Goal: Task Accomplishment & Management: Manage account settings

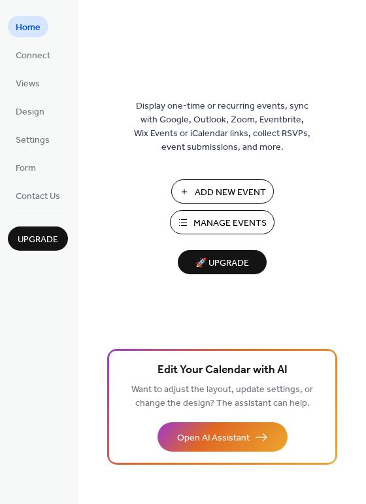
click at [237, 216] on span "Manage Events" at bounding box center [230, 223] width 73 height 14
click at [35, 142] on span "Settings" at bounding box center [33, 140] width 34 height 14
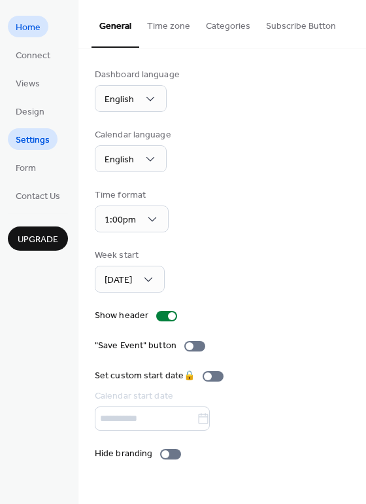
click at [32, 22] on span "Home" at bounding box center [28, 28] width 25 height 14
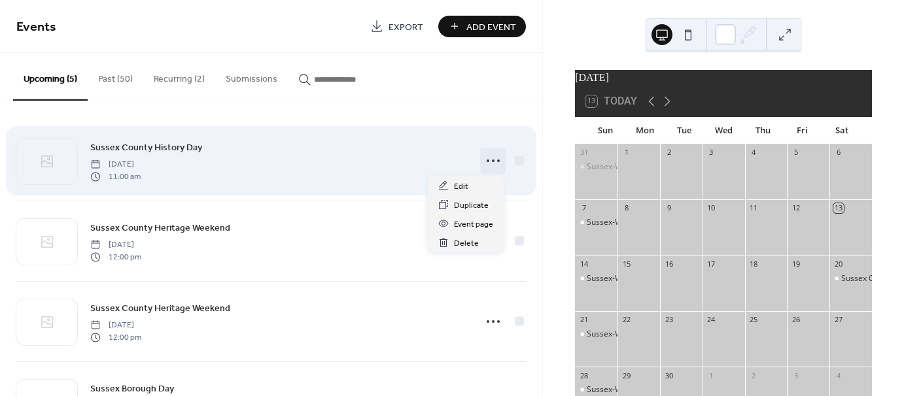
click at [497, 160] on circle at bounding box center [498, 161] width 3 height 3
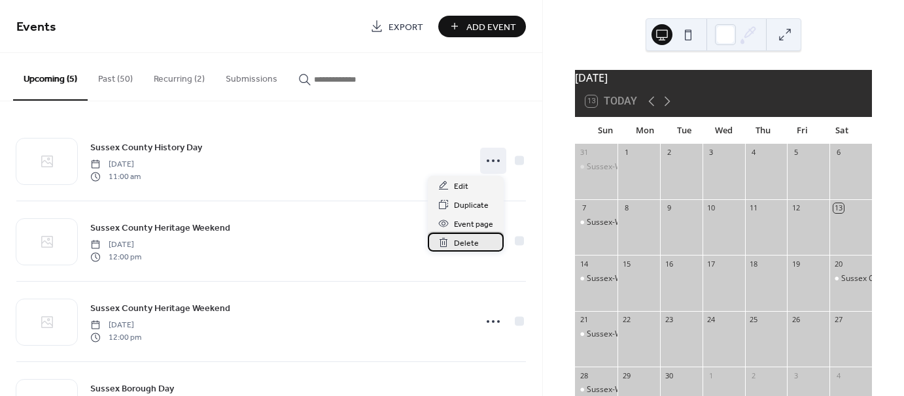
click at [462, 245] on span "Delete" at bounding box center [466, 244] width 25 height 14
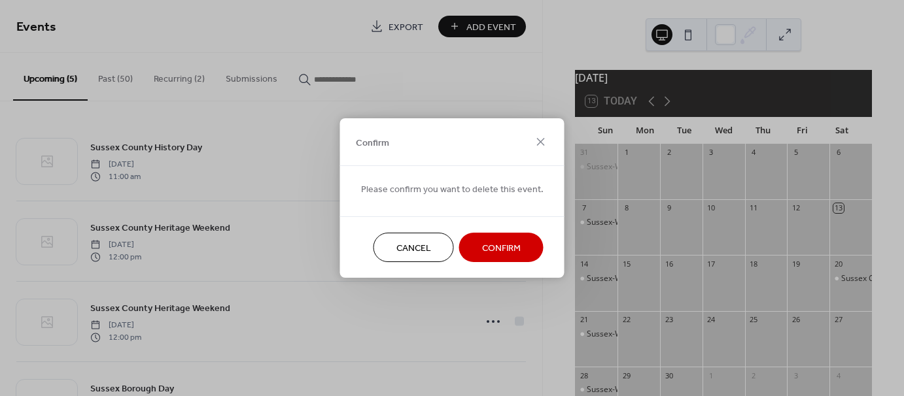
click at [491, 245] on span "Confirm" at bounding box center [501, 249] width 39 height 14
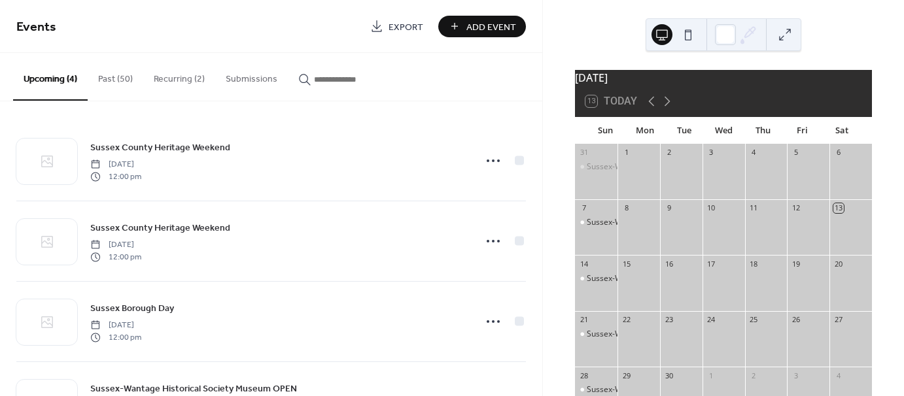
click at [631, 158] on div "1" at bounding box center [626, 153] width 10 height 10
click at [610, 228] on div "Sussex-Wantage Historical Society Museum OPEN" at bounding box center [678, 222] width 182 height 11
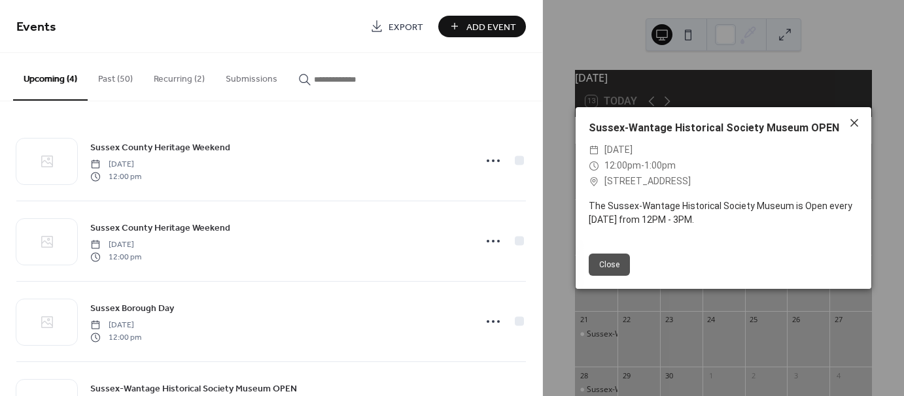
click at [853, 120] on icon at bounding box center [854, 123] width 16 height 16
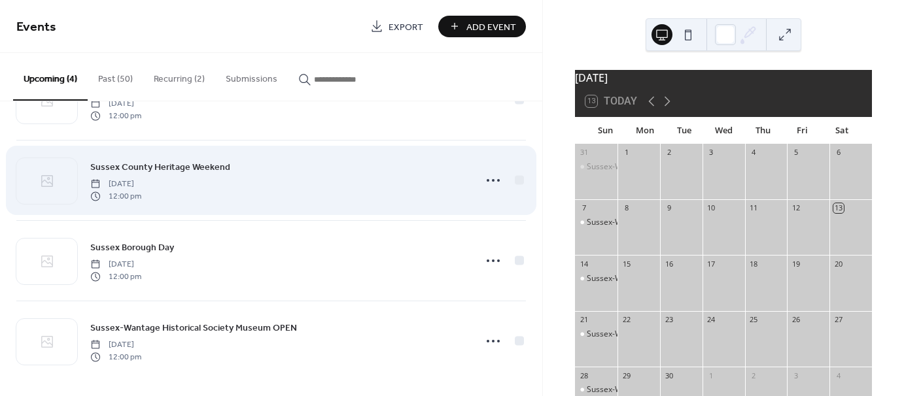
scroll to position [64, 0]
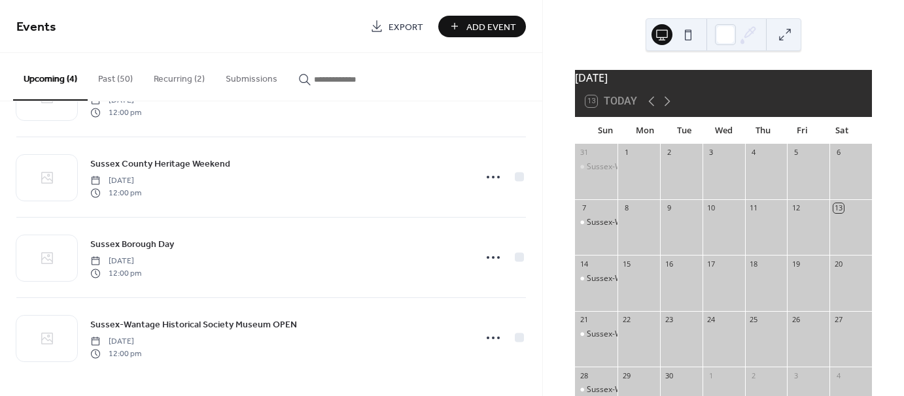
click at [105, 77] on button "Past (50)" at bounding box center [116, 76] width 56 height 46
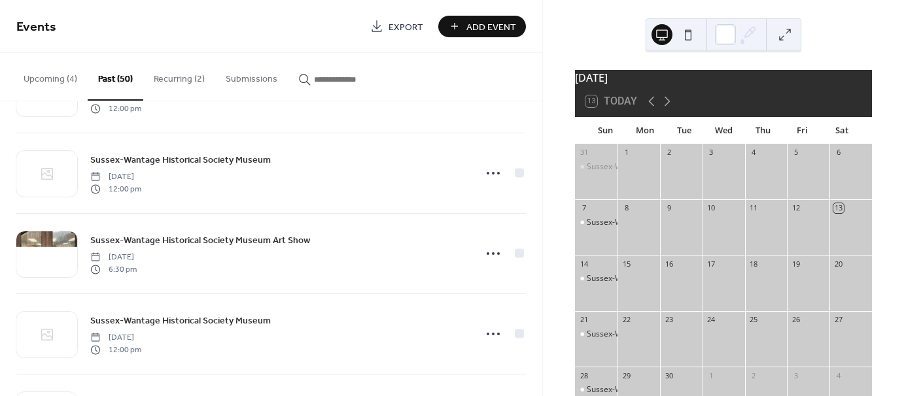
scroll to position [654, 0]
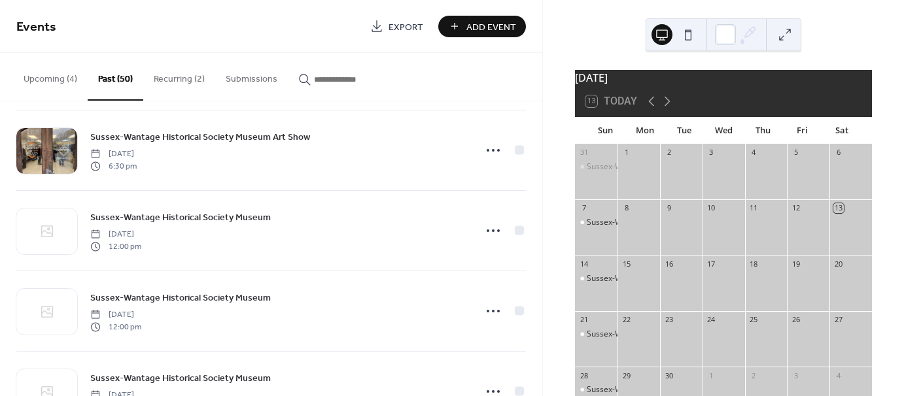
click at [174, 75] on button "Recurring (2)" at bounding box center [179, 76] width 72 height 46
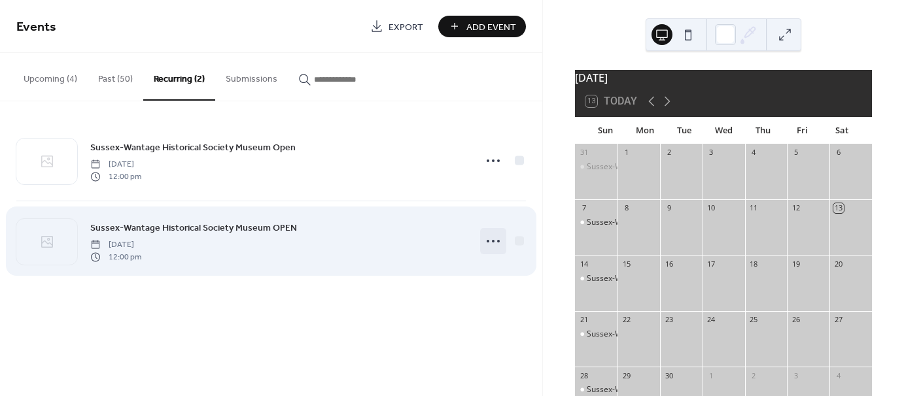
click at [496, 239] on icon at bounding box center [493, 241] width 21 height 21
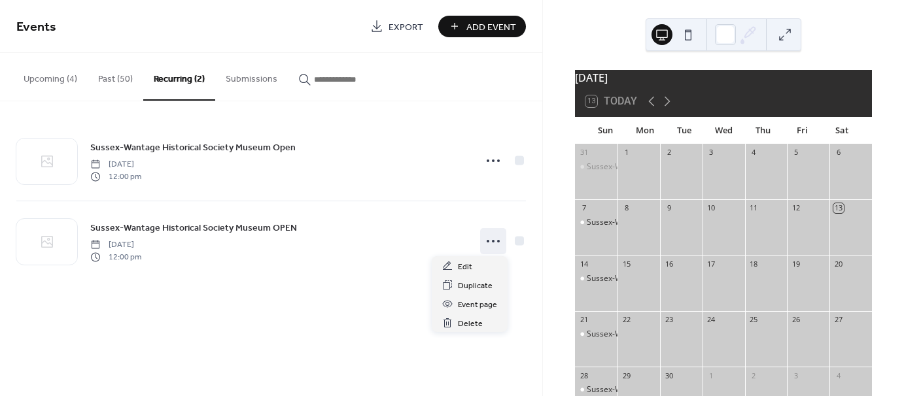
click at [552, 204] on div "September 2025 13 Today Sun Mon Tue Wed Thu Fri Sat 31 Sussex-Wantage Historica…" at bounding box center [723, 198] width 361 height 396
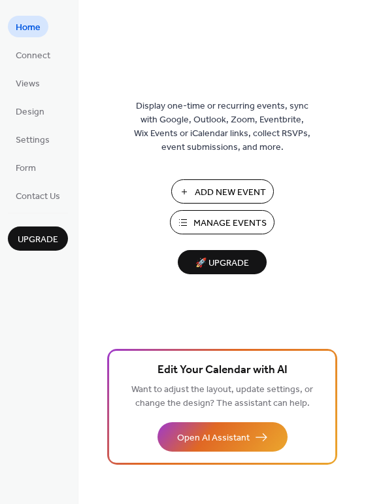
click at [218, 226] on span "Manage Events" at bounding box center [230, 223] width 73 height 14
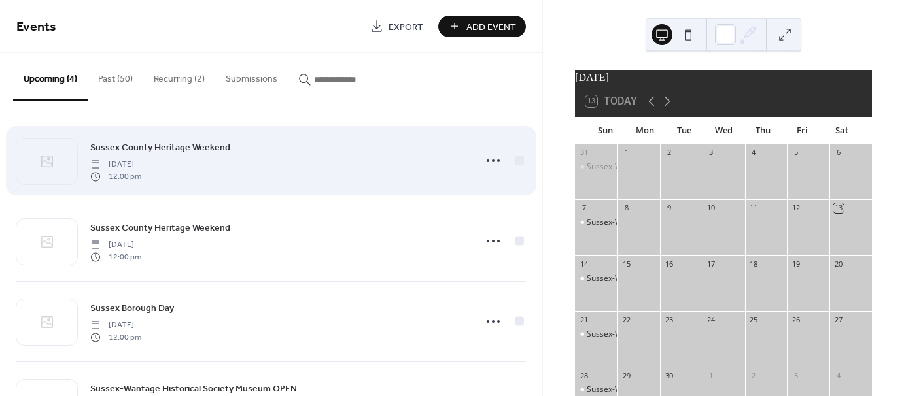
click at [343, 160] on div "Sussex County Heritage Weekend Saturday, October 11, 2025 12:00 pm" at bounding box center [278, 161] width 377 height 42
click at [492, 161] on icon at bounding box center [493, 160] width 21 height 21
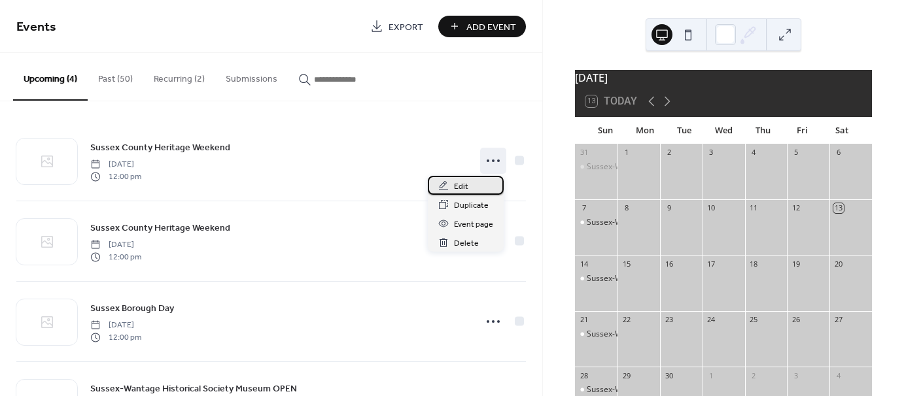
click at [464, 183] on span "Edit" at bounding box center [461, 187] width 14 height 14
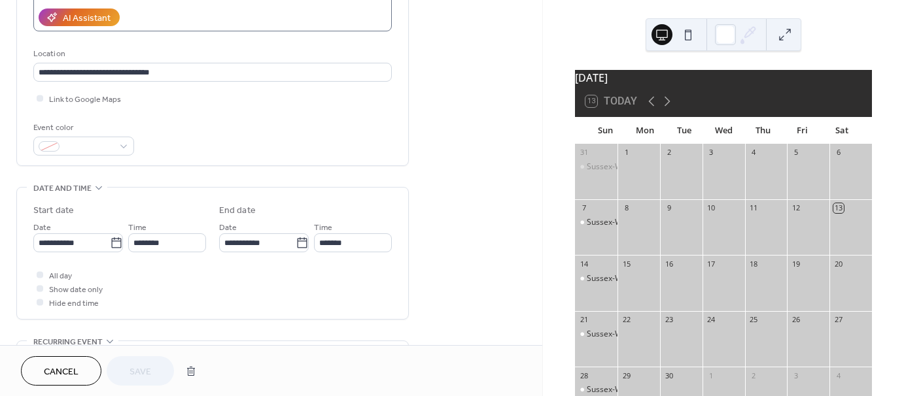
scroll to position [262, 0]
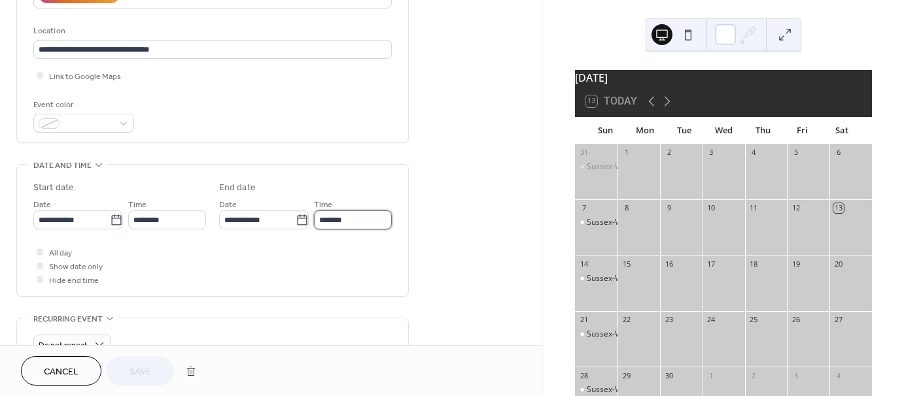
click at [345, 218] on input "*******" at bounding box center [353, 220] width 78 height 19
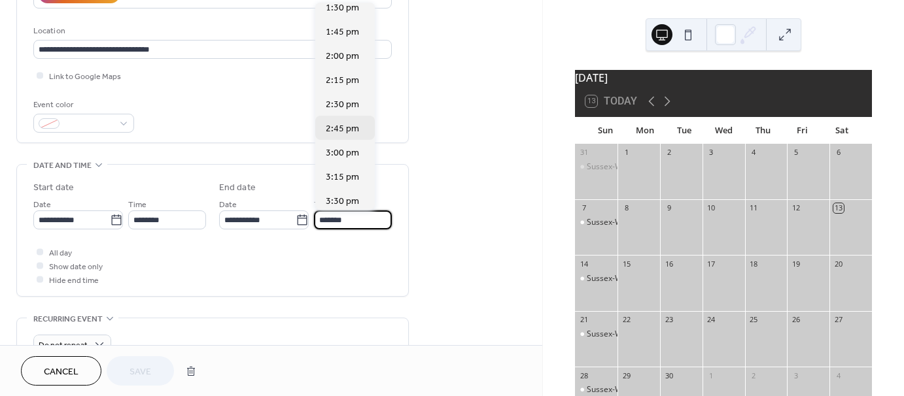
scroll to position [131, 0]
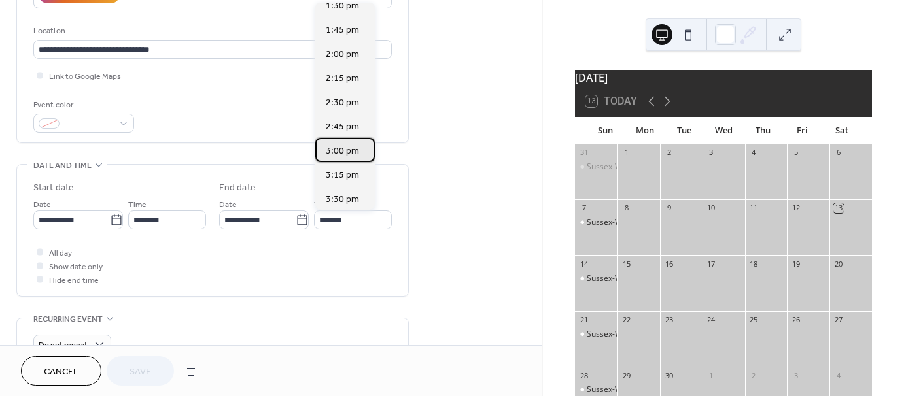
click at [347, 152] on span "3:00 pm" at bounding box center [342, 152] width 33 height 14
type input "*******"
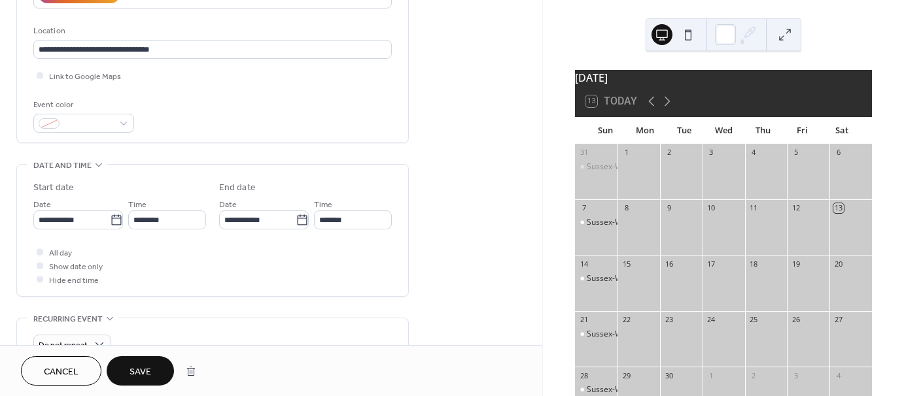
click at [139, 368] on span "Save" at bounding box center [141, 373] width 22 height 14
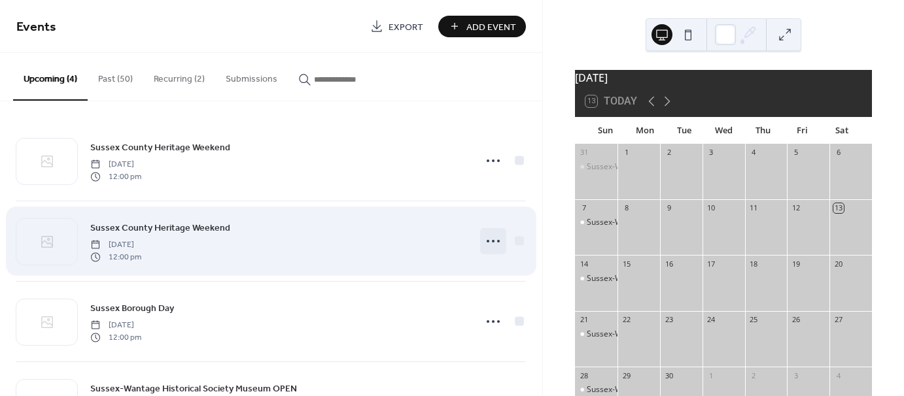
click at [492, 238] on icon at bounding box center [493, 241] width 21 height 21
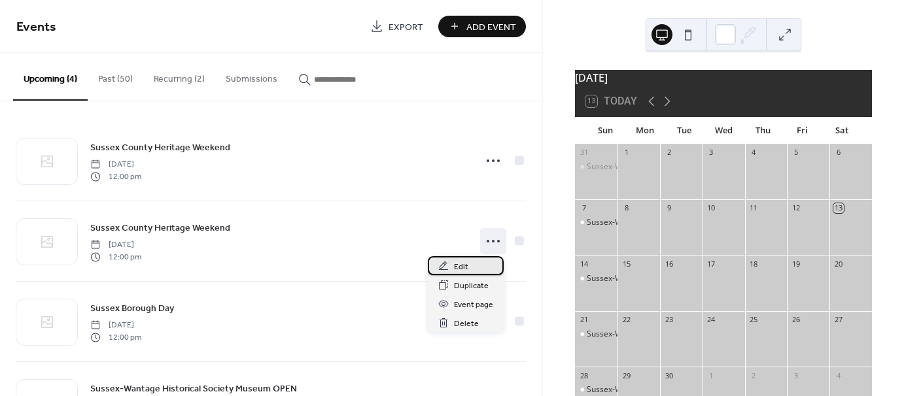
click at [453, 259] on div "Edit" at bounding box center [466, 265] width 76 height 19
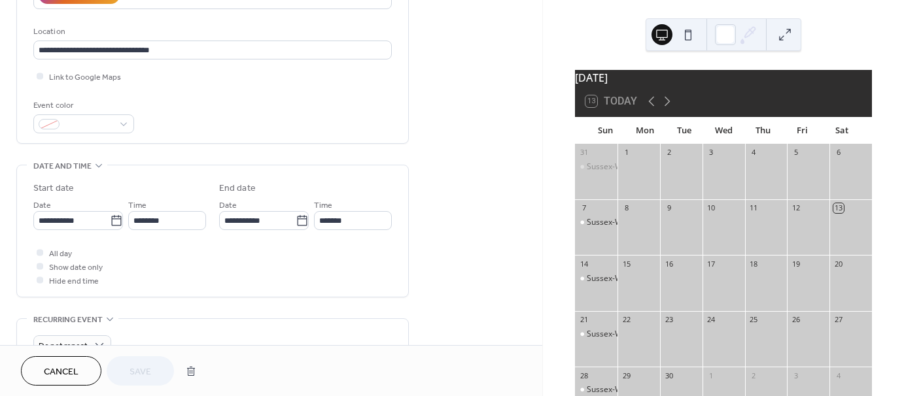
scroll to position [262, 0]
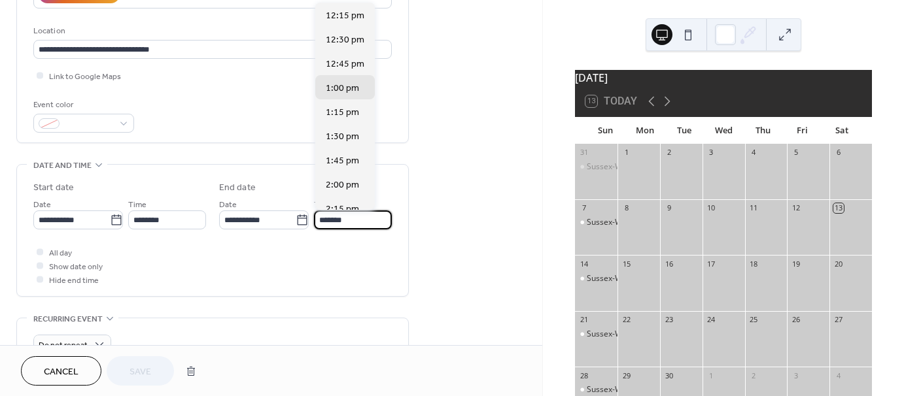
click at [366, 217] on input "*******" at bounding box center [353, 220] width 78 height 19
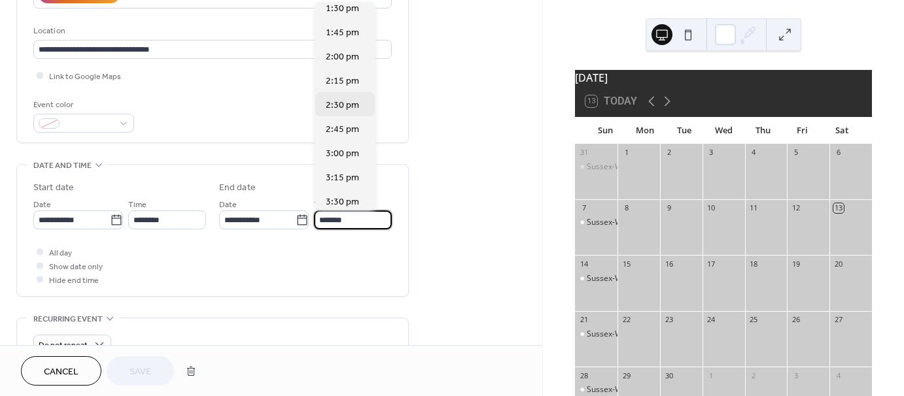
scroll to position [131, 0]
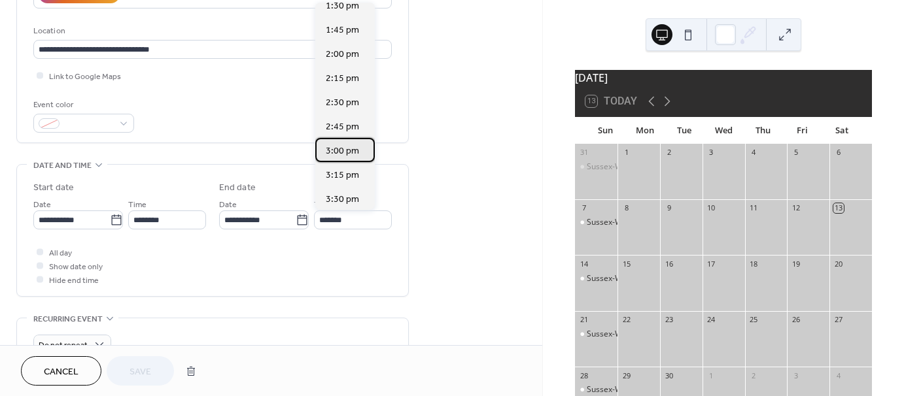
click at [327, 150] on span "3:00 pm" at bounding box center [342, 152] width 33 height 14
type input "*******"
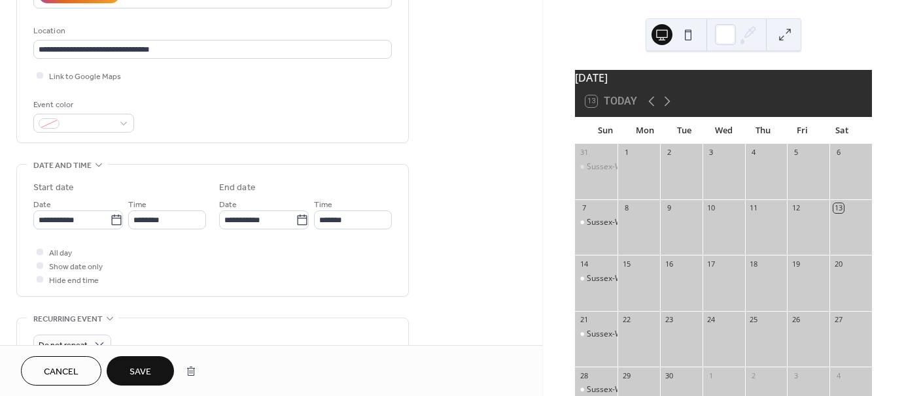
click at [150, 371] on span "Save" at bounding box center [141, 373] width 22 height 14
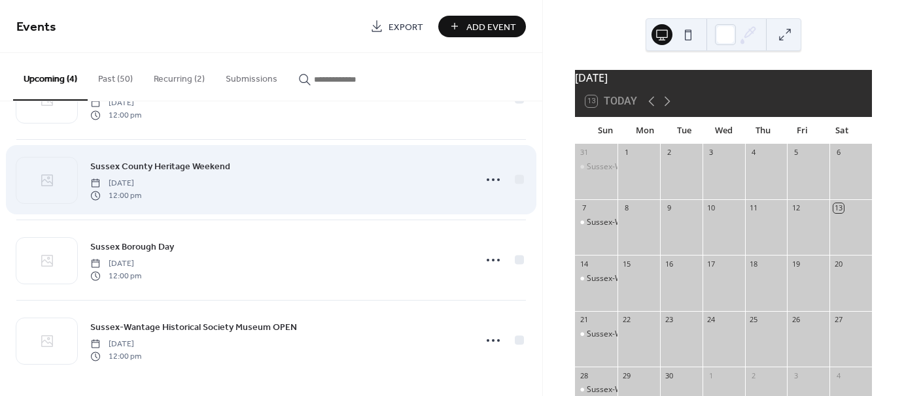
scroll to position [64, 0]
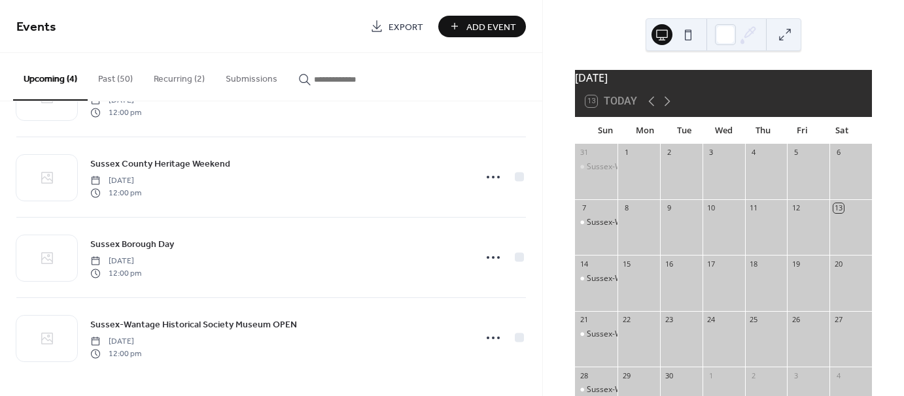
click at [173, 76] on button "Recurring (2)" at bounding box center [179, 76] width 72 height 46
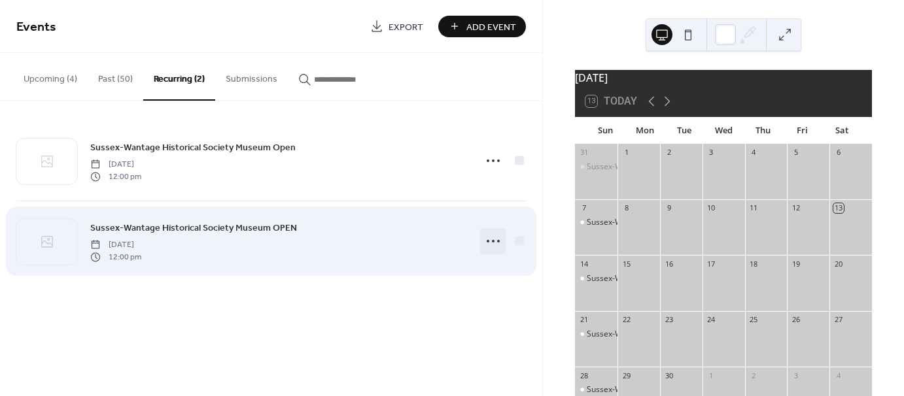
click at [492, 239] on icon at bounding box center [493, 241] width 21 height 21
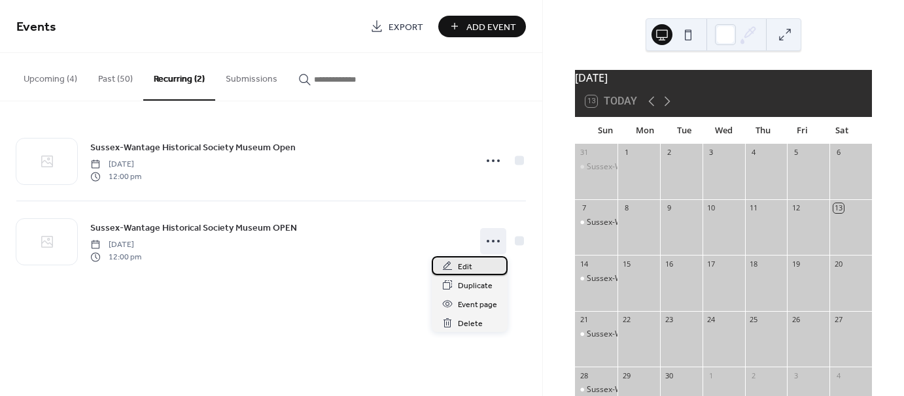
click at [462, 264] on span "Edit" at bounding box center [465, 267] width 14 height 14
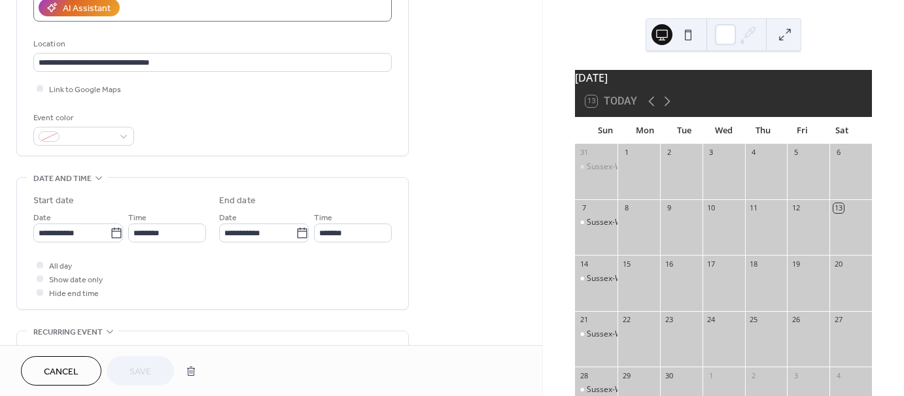
scroll to position [262, 0]
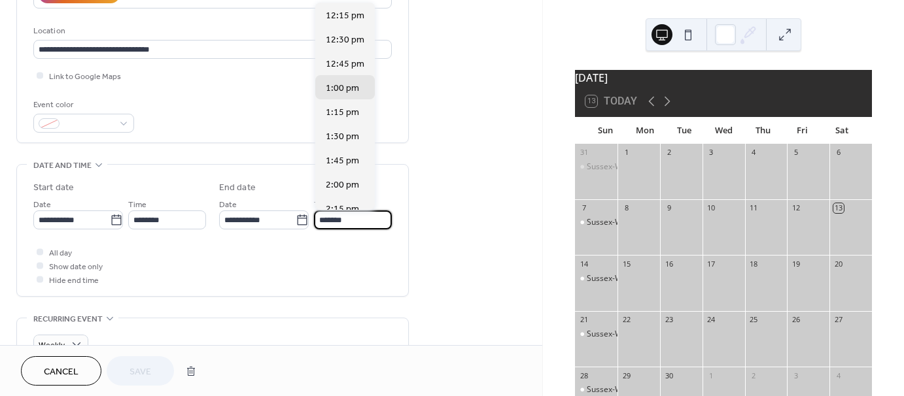
click at [346, 222] on input "*******" at bounding box center [353, 220] width 78 height 19
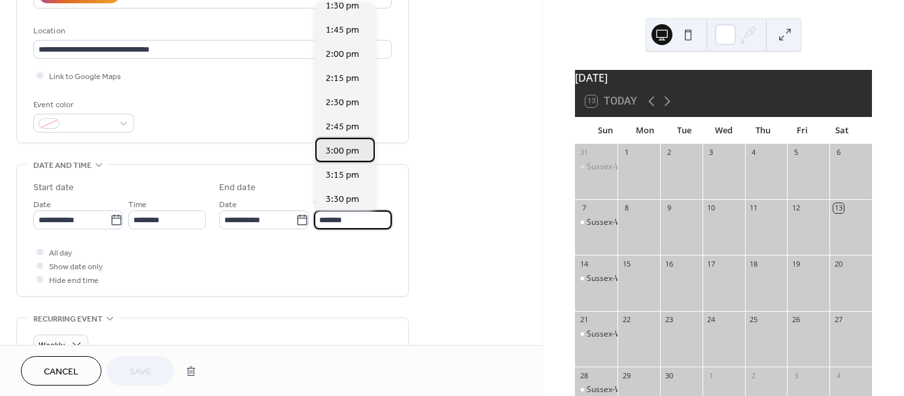
click at [341, 148] on span "3:00 pm" at bounding box center [342, 152] width 33 height 14
type input "*******"
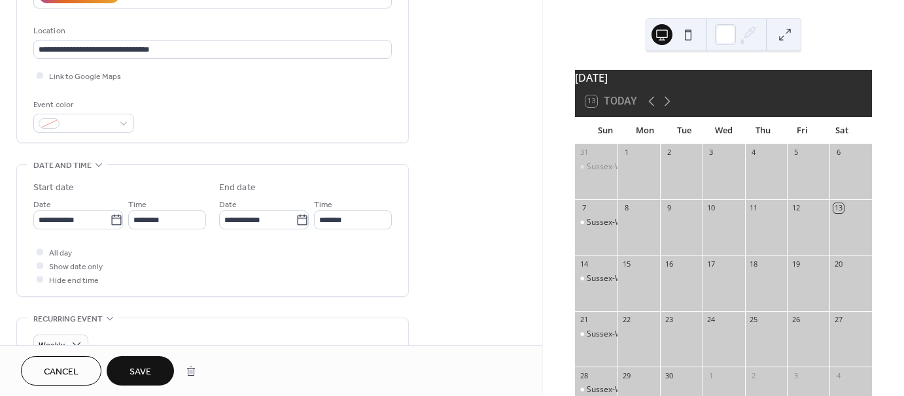
click at [445, 227] on div "**********" at bounding box center [271, 325] width 542 height 1029
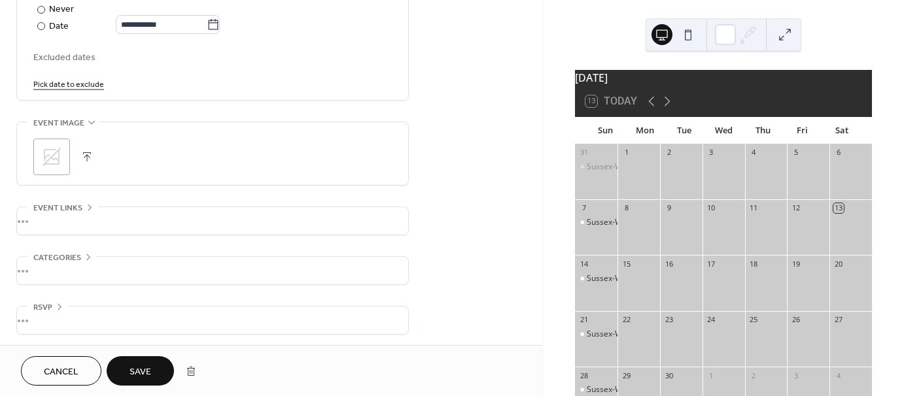
scroll to position [755, 0]
click at [145, 366] on span "Save" at bounding box center [141, 373] width 22 height 14
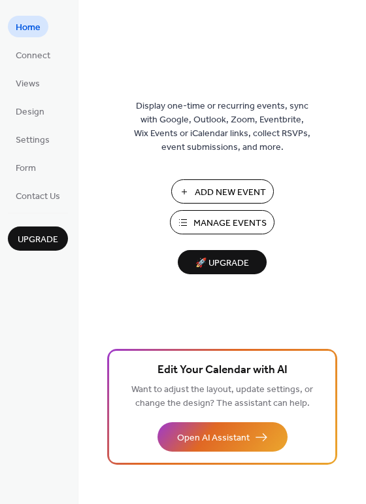
click at [237, 217] on span "Manage Events" at bounding box center [230, 223] width 73 height 14
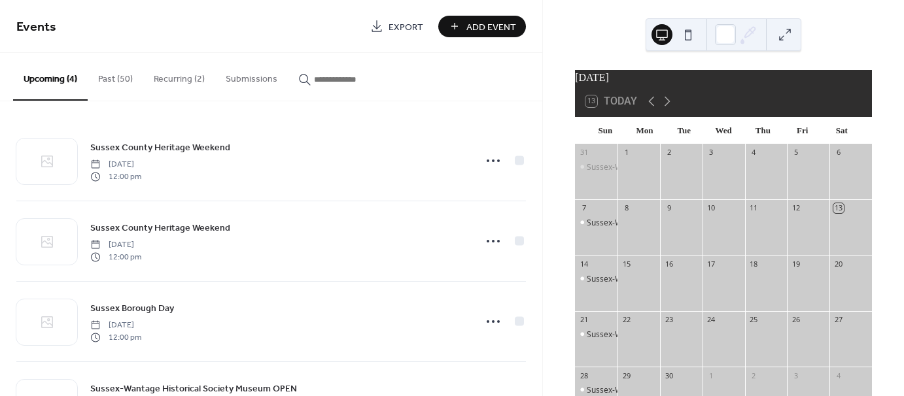
click at [170, 80] on button "Recurring (2)" at bounding box center [179, 76] width 72 height 46
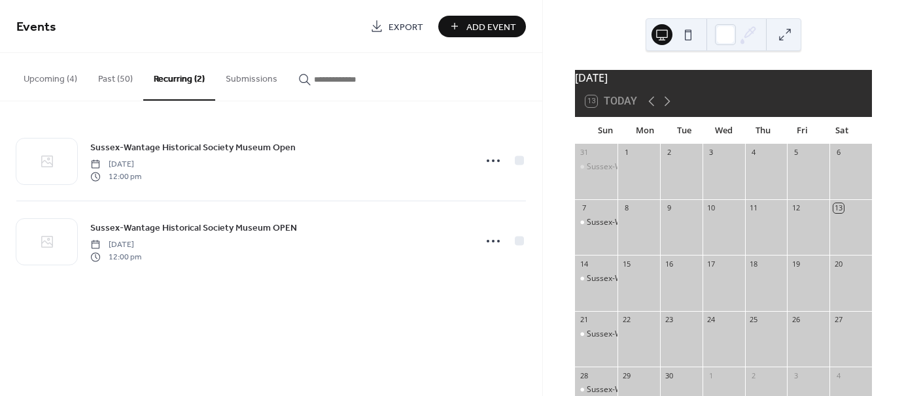
click at [167, 78] on button "Recurring (2)" at bounding box center [179, 77] width 72 height 48
click at [51, 78] on button "Upcoming (4)" at bounding box center [50, 76] width 75 height 46
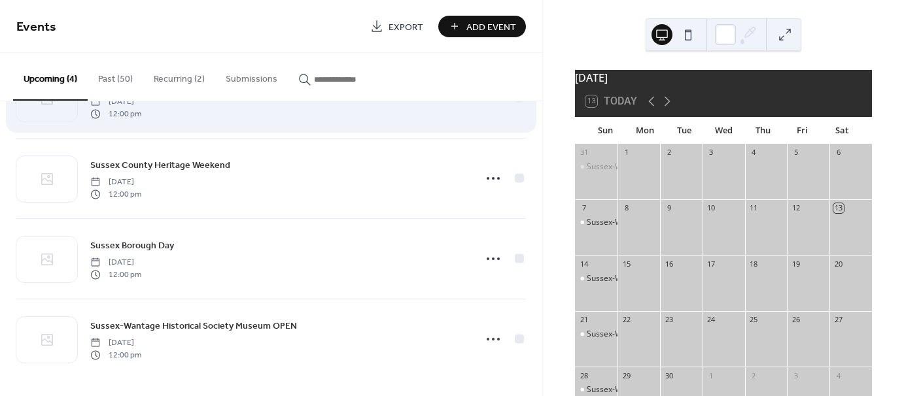
scroll to position [64, 0]
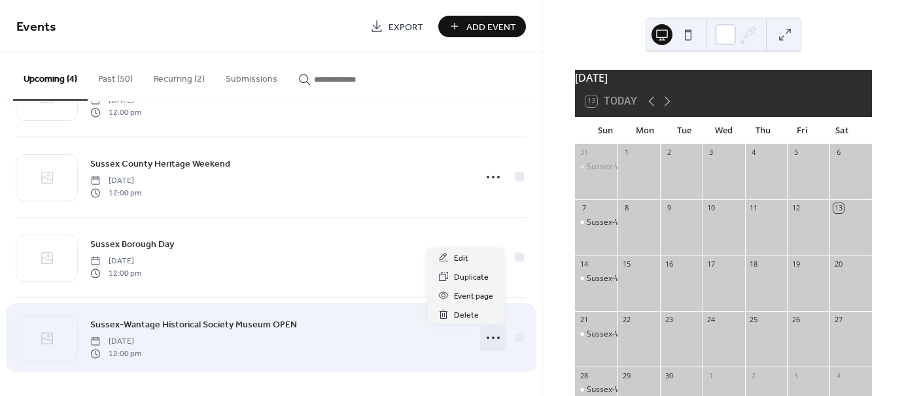
click at [489, 336] on icon at bounding box center [493, 338] width 21 height 21
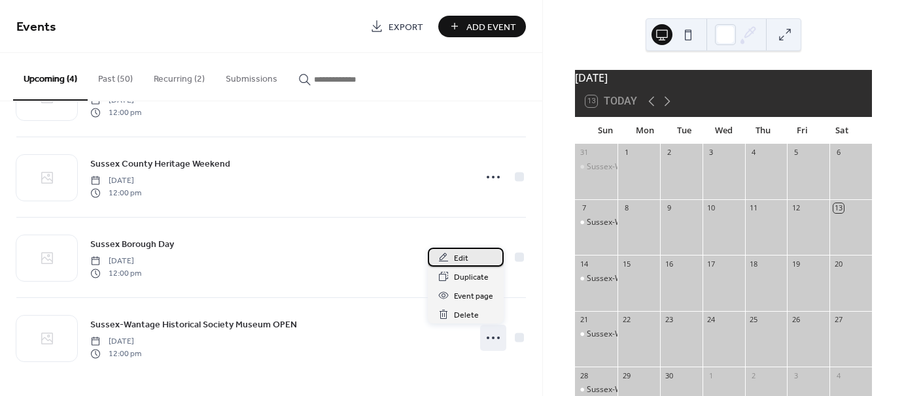
click at [454, 257] on span "Edit" at bounding box center [461, 259] width 14 height 14
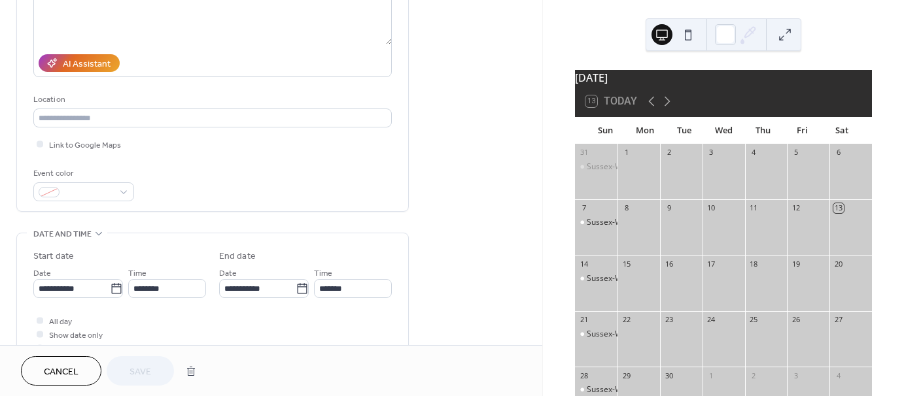
scroll to position [196, 0]
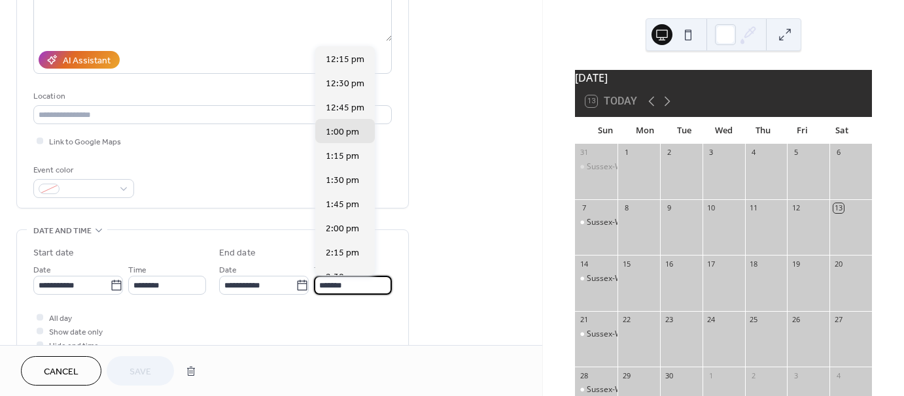
click at [343, 281] on input "*******" at bounding box center [353, 285] width 78 height 19
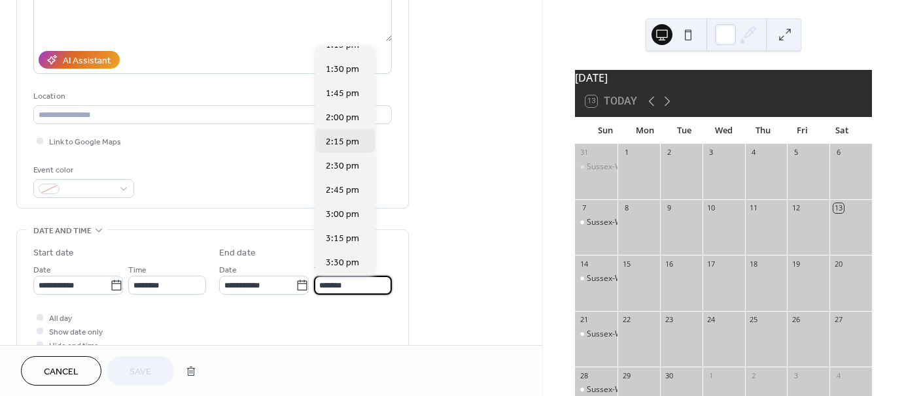
scroll to position [131, 0]
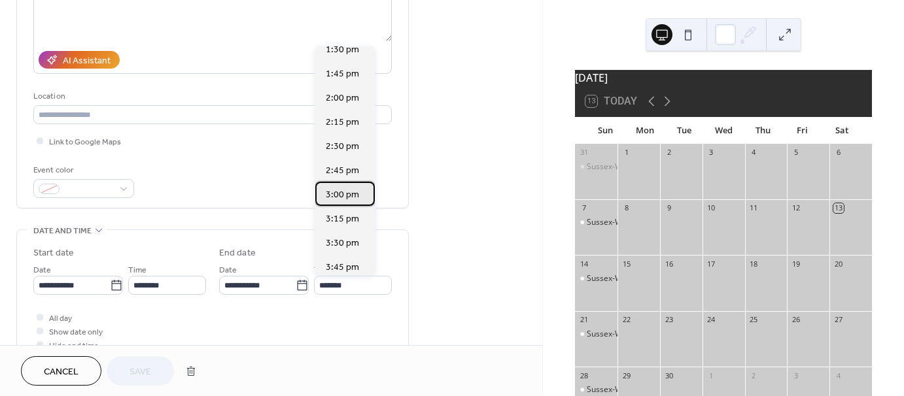
click at [345, 189] on span "3:00 pm" at bounding box center [342, 195] width 33 height 14
type input "*******"
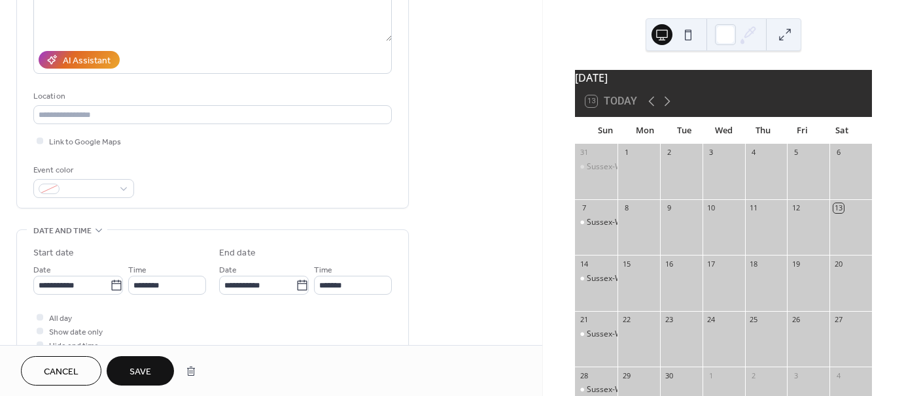
click at [141, 366] on span "Save" at bounding box center [141, 373] width 22 height 14
